Goal: Task Accomplishment & Management: Use online tool/utility

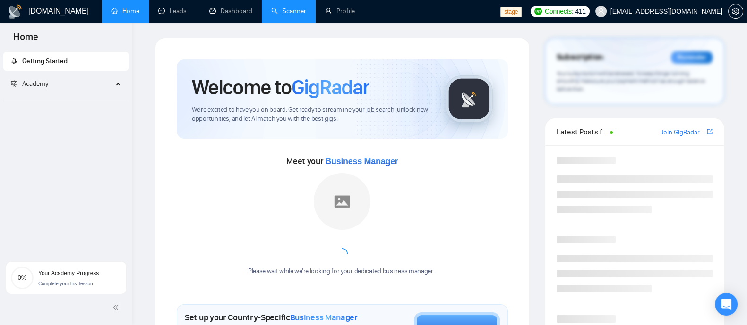
click at [301, 13] on link "Scanner" at bounding box center [288, 11] width 35 height 8
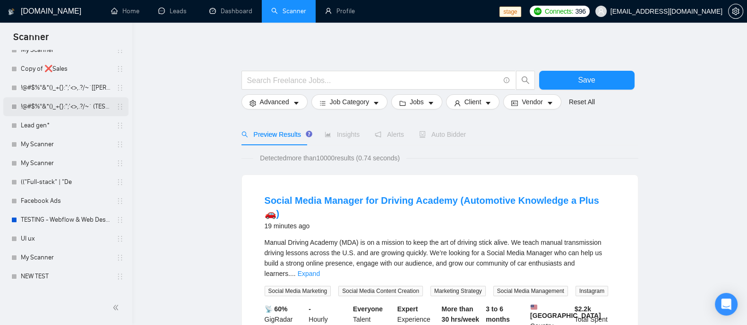
scroll to position [885, 0]
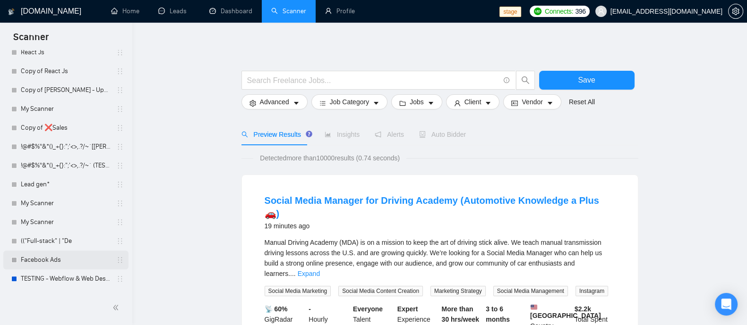
click at [64, 254] on link "Facebook Ads" at bounding box center [66, 260] width 90 height 19
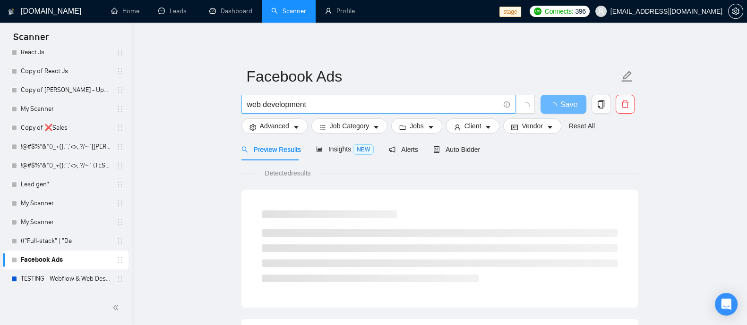
click at [320, 105] on input "web development" at bounding box center [373, 105] width 252 height 12
drag, startPoint x: 326, startPoint y: 104, endPoint x: 237, endPoint y: 107, distance: 89.3
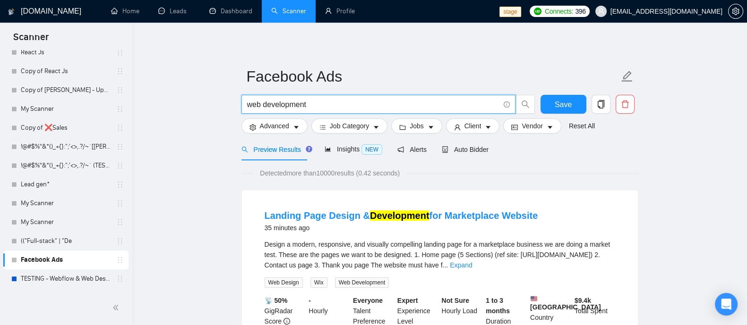
click at [358, 108] on input "web development" at bounding box center [373, 105] width 252 height 12
drag, startPoint x: 359, startPoint y: 108, endPoint x: 272, endPoint y: 101, distance: 87.1
click at [272, 101] on input "web development" at bounding box center [373, 105] width 252 height 12
type input "w"
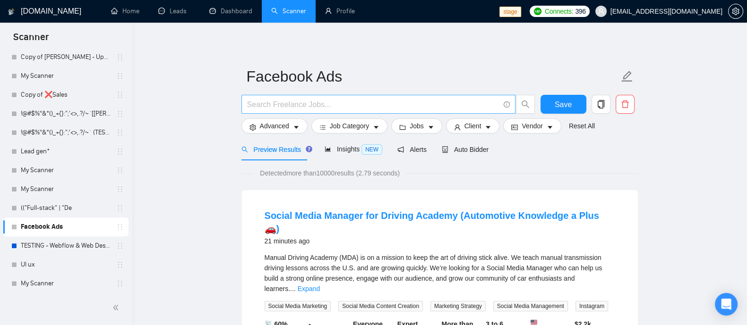
drag, startPoint x: 328, startPoint y: 107, endPoint x: 333, endPoint y: 107, distance: 5.2
click at [328, 107] on input "text" at bounding box center [373, 105] width 252 height 12
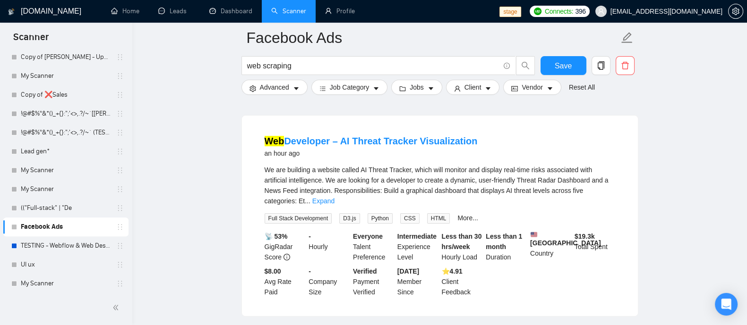
scroll to position [413, 0]
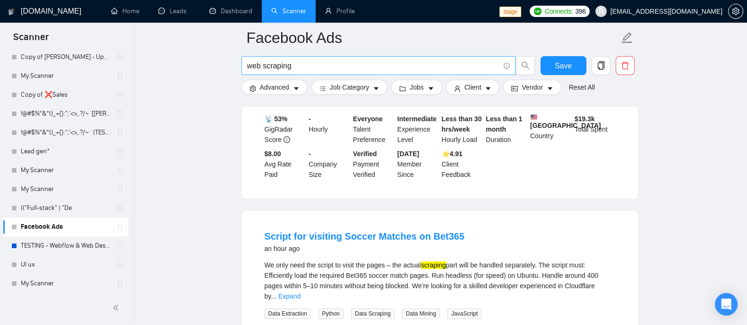
drag, startPoint x: 292, startPoint y: 66, endPoint x: 314, endPoint y: 67, distance: 21.7
click at [292, 66] on input "web scraping" at bounding box center [373, 66] width 252 height 12
click at [244, 63] on span "web scraping"" at bounding box center [378, 65] width 274 height 19
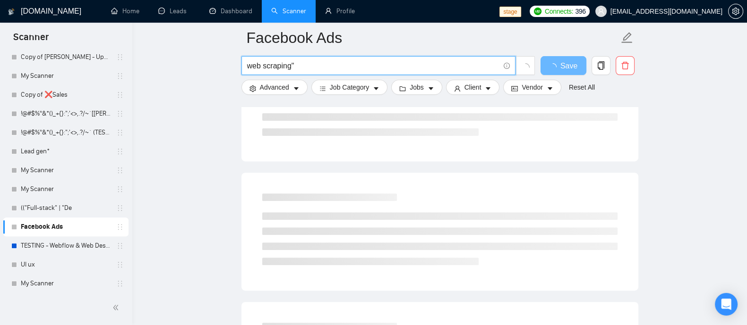
click at [247, 66] on input "web scraping"" at bounding box center [373, 66] width 252 height 12
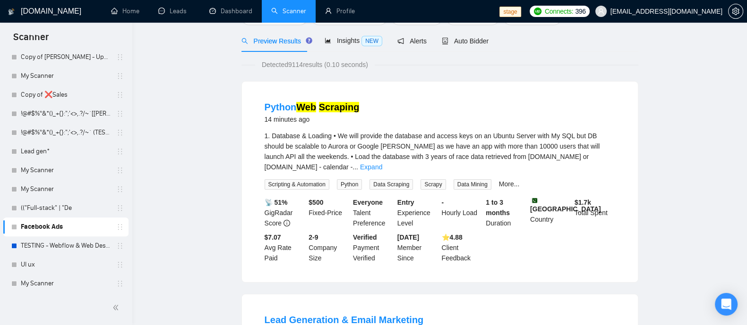
scroll to position [0, 0]
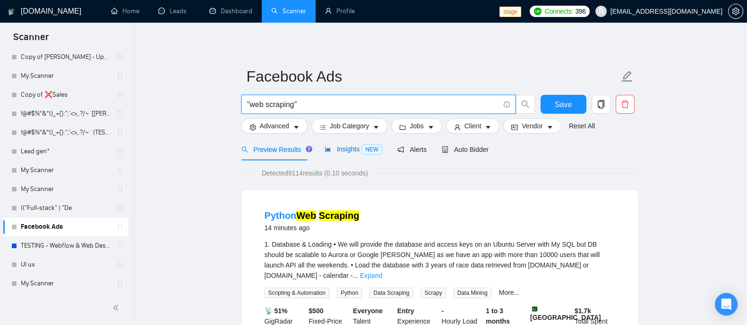
click at [357, 149] on span "Insights NEW" at bounding box center [353, 149] width 58 height 8
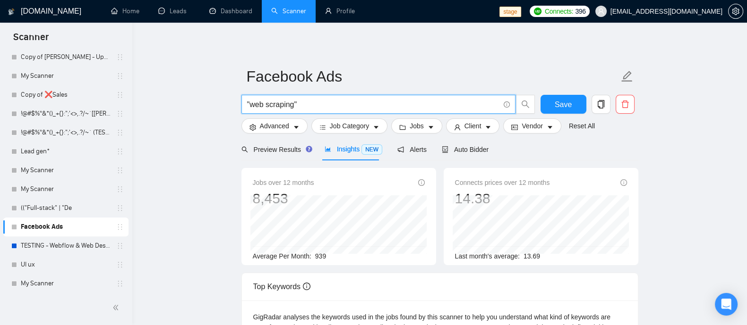
drag, startPoint x: 335, startPoint y: 105, endPoint x: 259, endPoint y: 107, distance: 76.1
click at [259, 107] on input ""web scraping"" at bounding box center [373, 105] width 252 height 12
click at [293, 106] on input ""web scraping"" at bounding box center [373, 105] width 252 height 12
drag, startPoint x: 293, startPoint y: 106, endPoint x: 265, endPoint y: 106, distance: 28.3
click at [265, 106] on input ""web scraping"" at bounding box center [373, 105] width 252 height 12
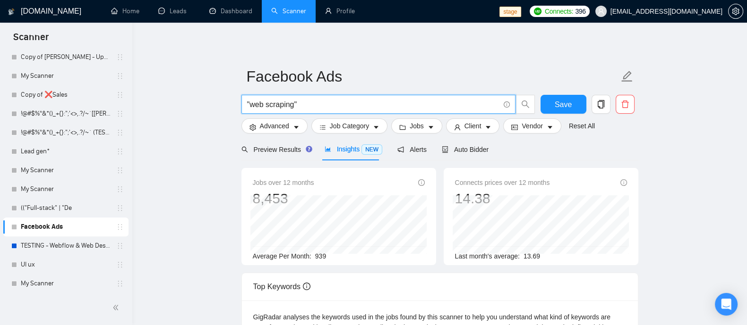
click at [298, 107] on input ""web scraping"" at bounding box center [373, 105] width 252 height 12
drag, startPoint x: 293, startPoint y: 107, endPoint x: 272, endPoint y: 122, distance: 25.3
click at [252, 107] on input ""web scraping"" at bounding box center [373, 105] width 252 height 12
click at [296, 107] on input "'data analyt"" at bounding box center [373, 105] width 252 height 12
click at [323, 107] on input "data analyt" at bounding box center [373, 105] width 252 height 12
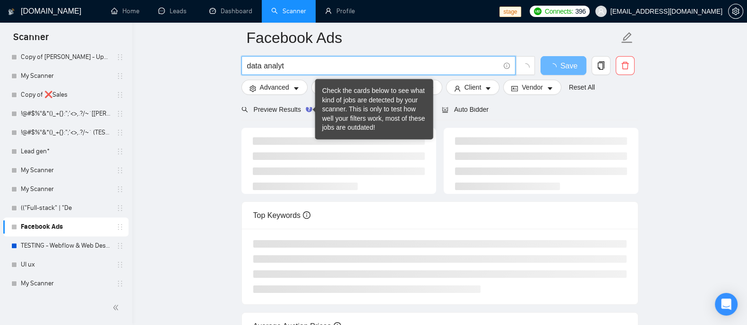
scroll to position [59, 0]
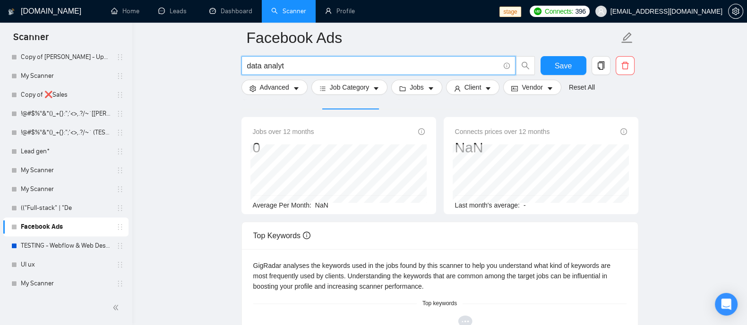
drag, startPoint x: 287, startPoint y: 63, endPoint x: 262, endPoint y: 62, distance: 25.0
click at [262, 62] on input "data analyt" at bounding box center [373, 66] width 252 height 12
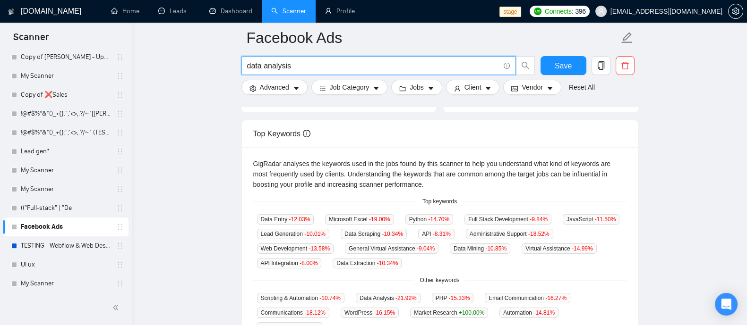
scroll to position [0, 0]
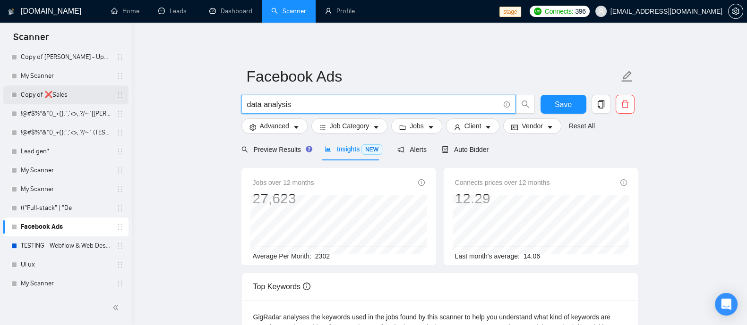
type input "data analysis"
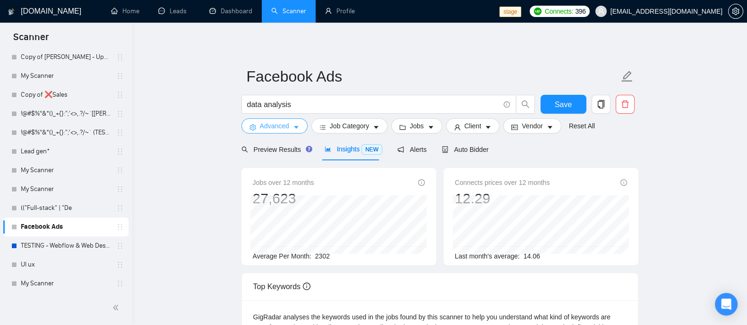
click at [293, 128] on icon "caret-down" at bounding box center [296, 127] width 7 height 7
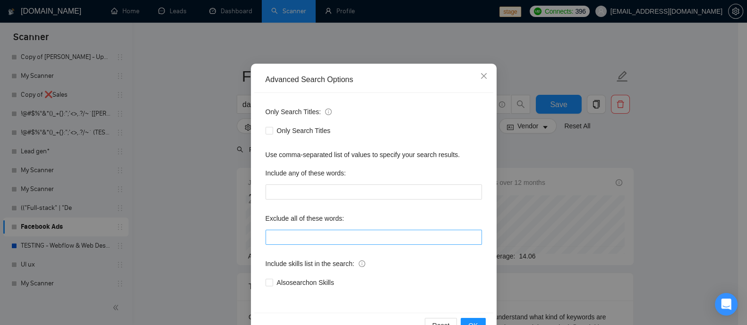
scroll to position [59, 0]
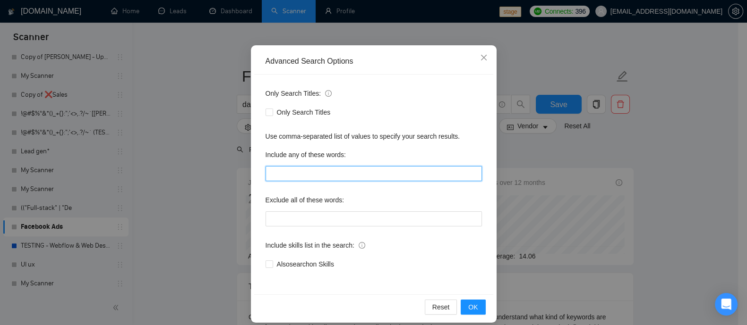
click at [313, 177] on input "text" at bounding box center [373, 173] width 216 height 15
click at [480, 59] on icon "close" at bounding box center [484, 58] width 8 height 8
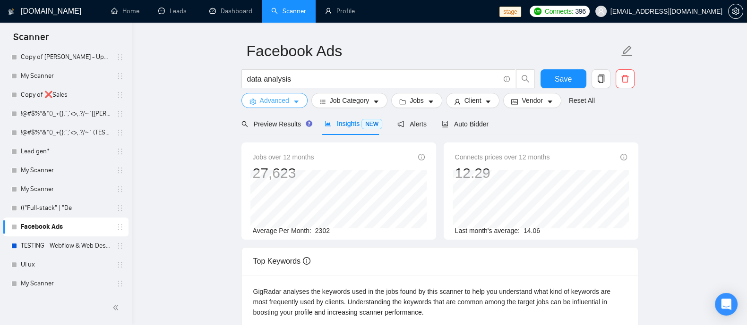
scroll to position [0, 0]
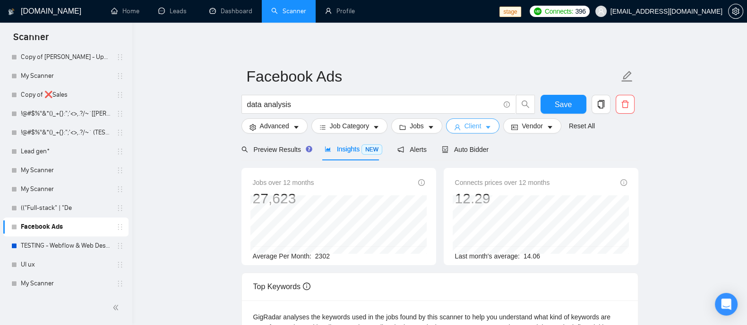
click at [480, 125] on button "Client" at bounding box center [473, 126] width 54 height 15
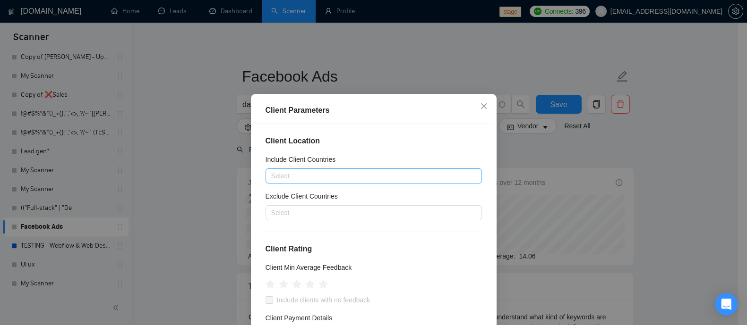
click at [317, 171] on div at bounding box center [369, 175] width 202 height 11
click at [414, 153] on div "Client Location Include Client Countries Select Exclude Client Countries Select…" at bounding box center [373, 238] width 239 height 228
click at [326, 219] on div "Select" at bounding box center [373, 212] width 216 height 15
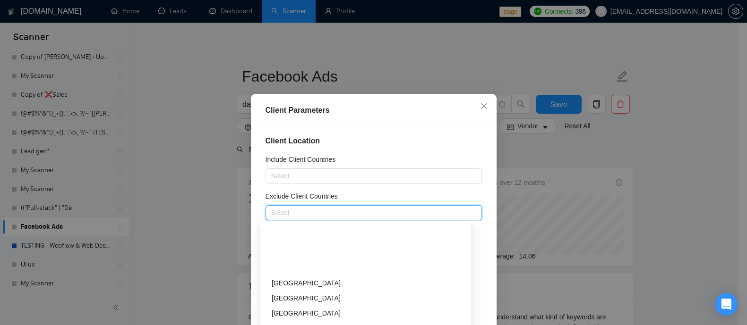
scroll to position [354, 0]
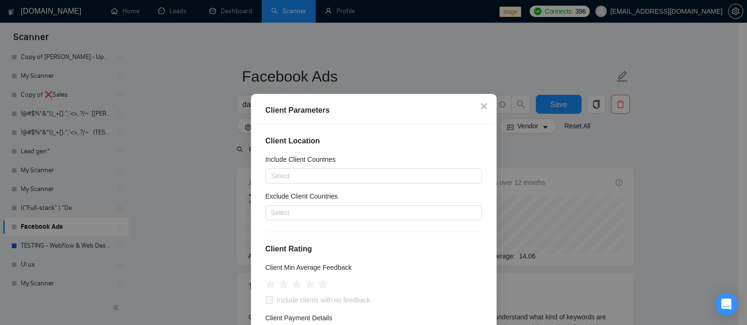
click at [386, 143] on h4 "Client Location" at bounding box center [373, 141] width 216 height 11
click at [297, 175] on div at bounding box center [369, 175] width 202 height 11
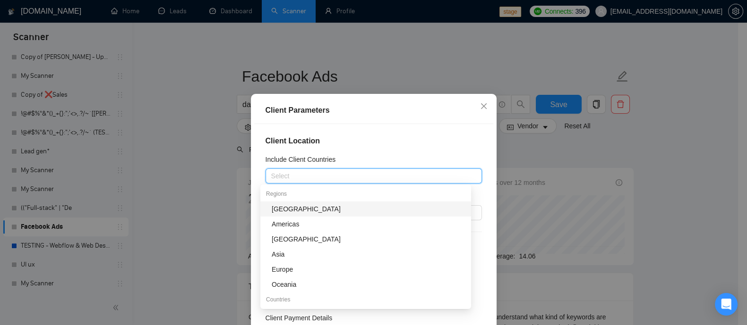
click at [331, 149] on div "Client Location Include Client Countries Select Exclude Client Countries Select…" at bounding box center [373, 238] width 239 height 228
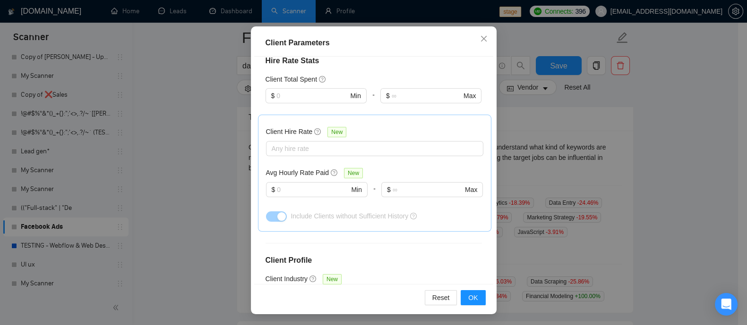
scroll to position [65, 0]
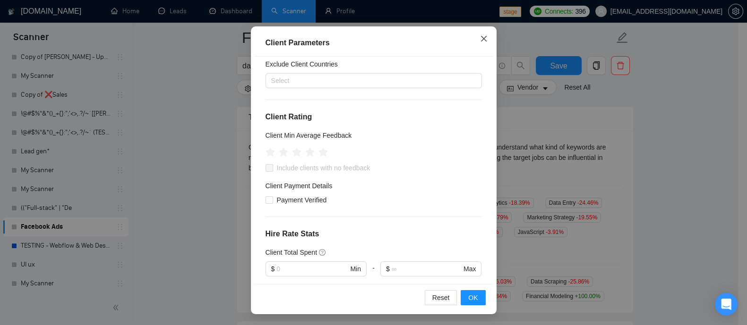
click at [480, 41] on icon "close" at bounding box center [484, 39] width 8 height 8
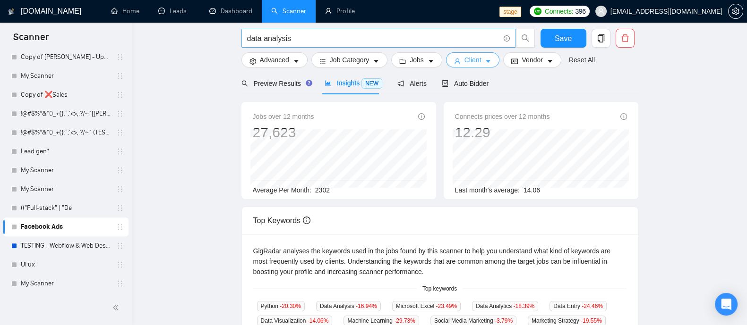
scroll to position [0, 0]
